Goal: Browse casually

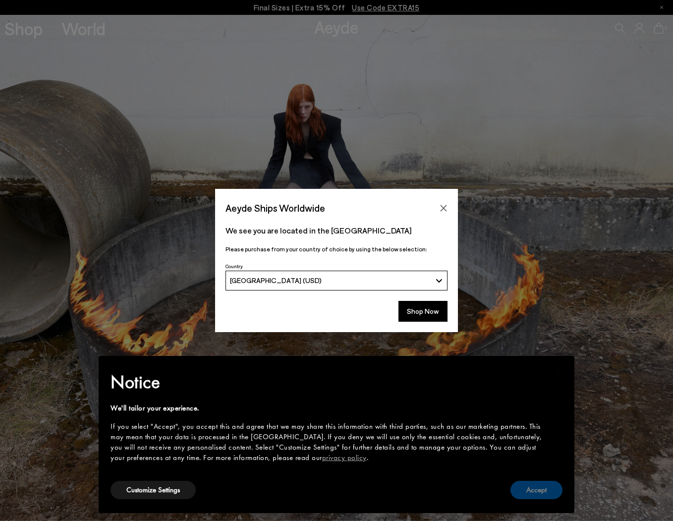
click at [554, 485] on button "Accept" at bounding box center [536, 490] width 52 height 18
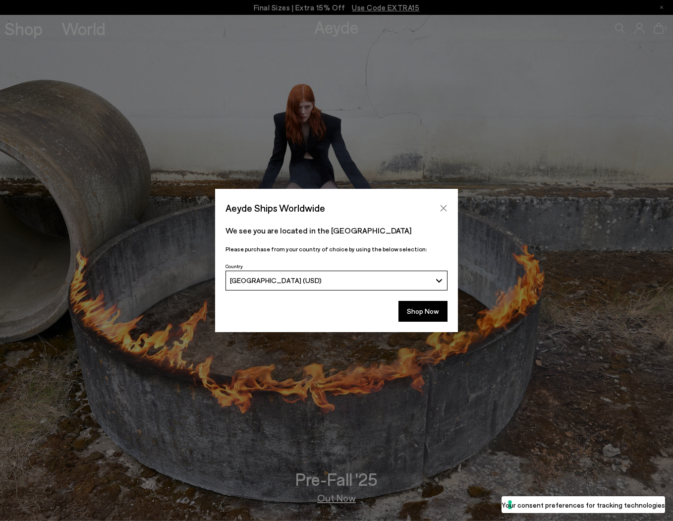
click at [441, 206] on icon "Close" at bounding box center [444, 208] width 6 height 6
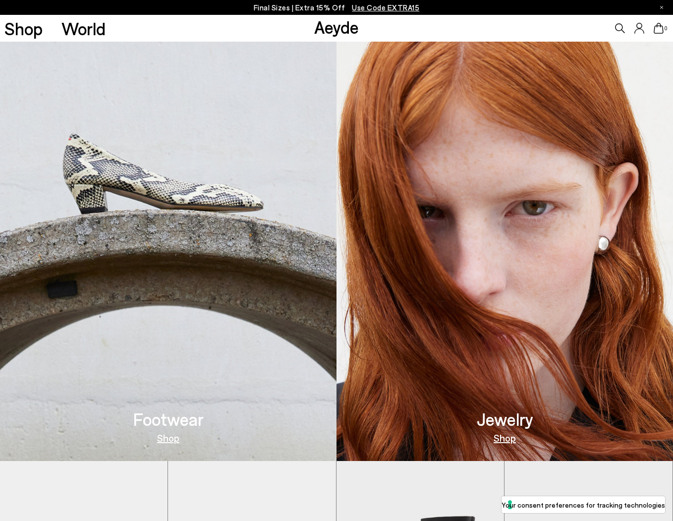
scroll to position [586, 0]
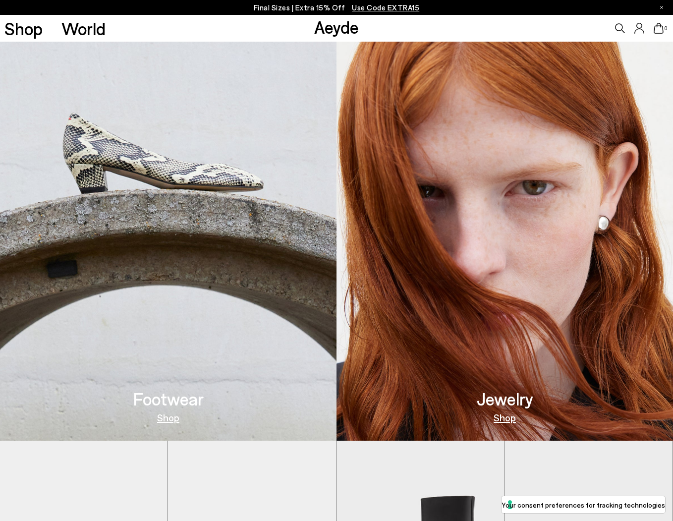
click at [166, 189] on img at bounding box center [168, 188] width 336 height 506
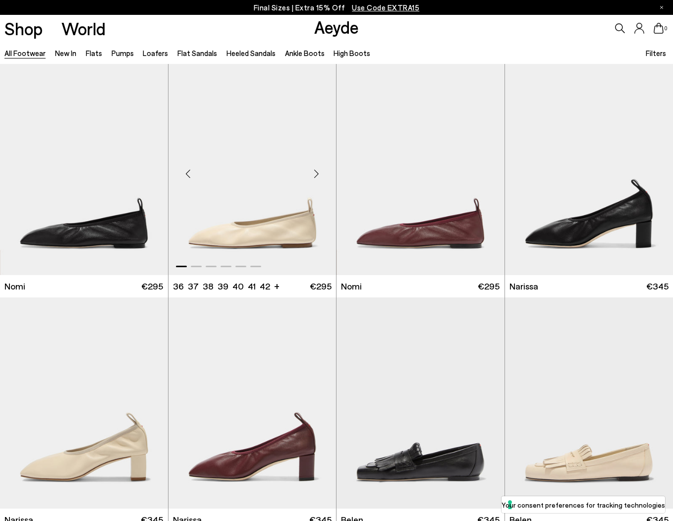
click at [315, 175] on div "Next slide" at bounding box center [316, 174] width 30 height 30
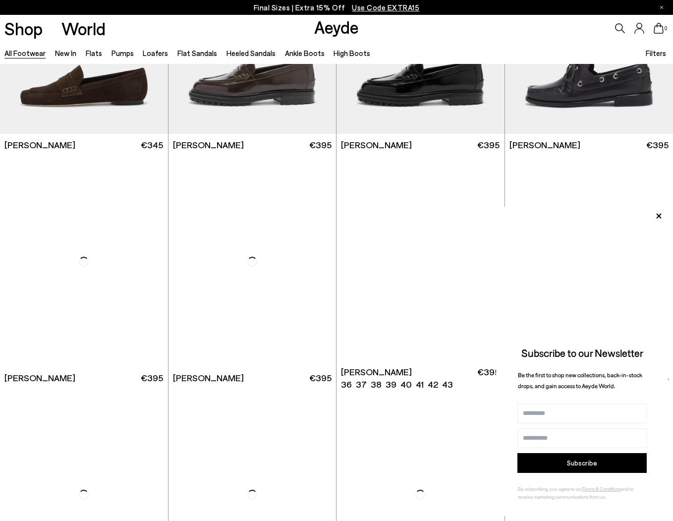
scroll to position [1131, 0]
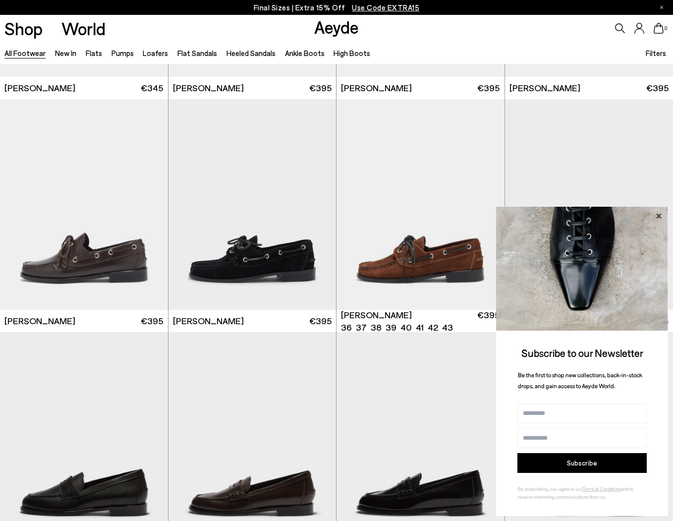
click at [658, 214] on icon at bounding box center [658, 215] width 5 height 5
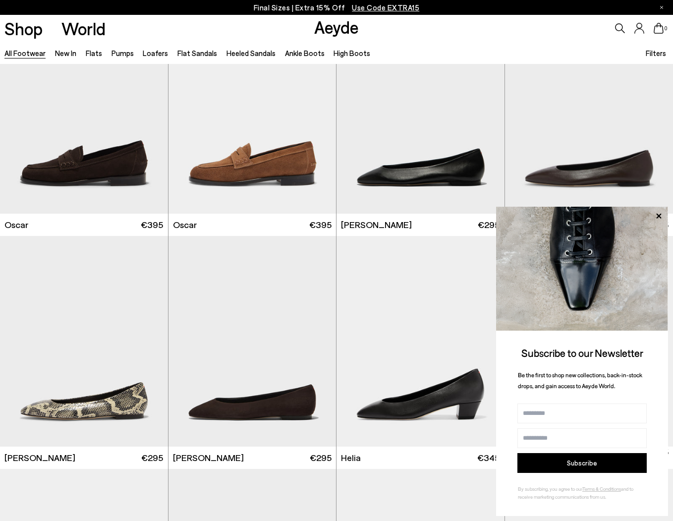
scroll to position [1963, 0]
